Goal: Transaction & Acquisition: Purchase product/service

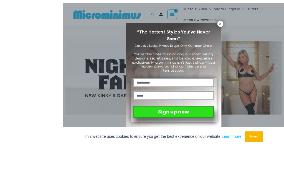
scroll to position [37, 0]
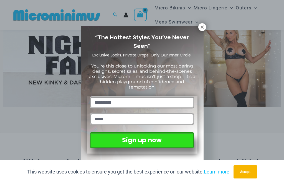
click at [203, 25] on icon at bounding box center [201, 26] width 3 height 3
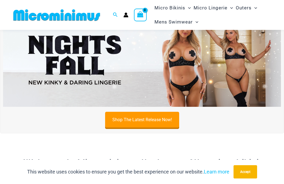
click at [203, 27] on ul "Micro Bikinis Menu Toggle Sexy Bikini Sets Bikini Tops Bikini Bottoms Menu Togg…" at bounding box center [212, 15] width 119 height 28
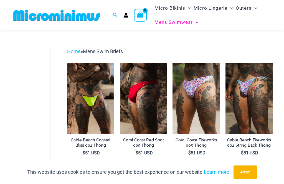
scroll to position [11, 0]
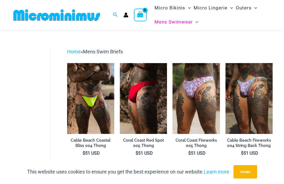
click at [67, 63] on img at bounding box center [67, 63] width 0 height 0
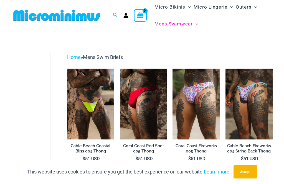
scroll to position [28, 0]
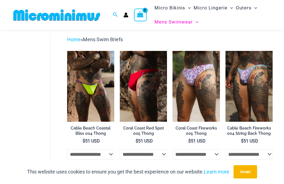
click at [225, 51] on img at bounding box center [225, 51] width 0 height 0
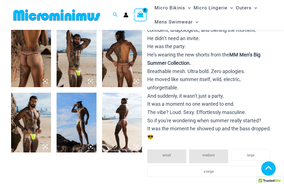
click at [124, 71] on img at bounding box center [122, 57] width 40 height 60
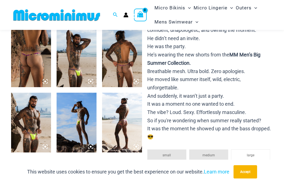
click at [124, 55] on img at bounding box center [122, 57] width 40 height 60
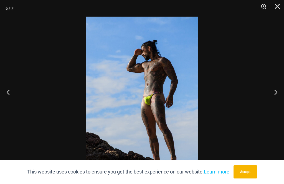
click at [182, 104] on div at bounding box center [142, 92] width 284 height 184
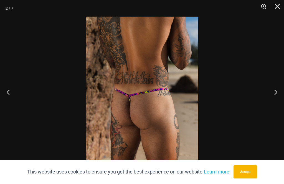
click at [281, 5] on button "Close" at bounding box center [275, 8] width 14 height 17
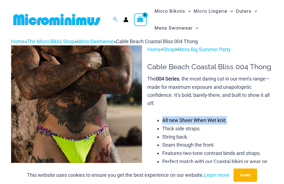
scroll to position [0, 0]
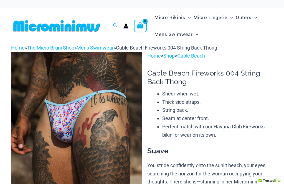
scroll to position [59, 0]
